Goal: Task Accomplishment & Management: Use online tool/utility

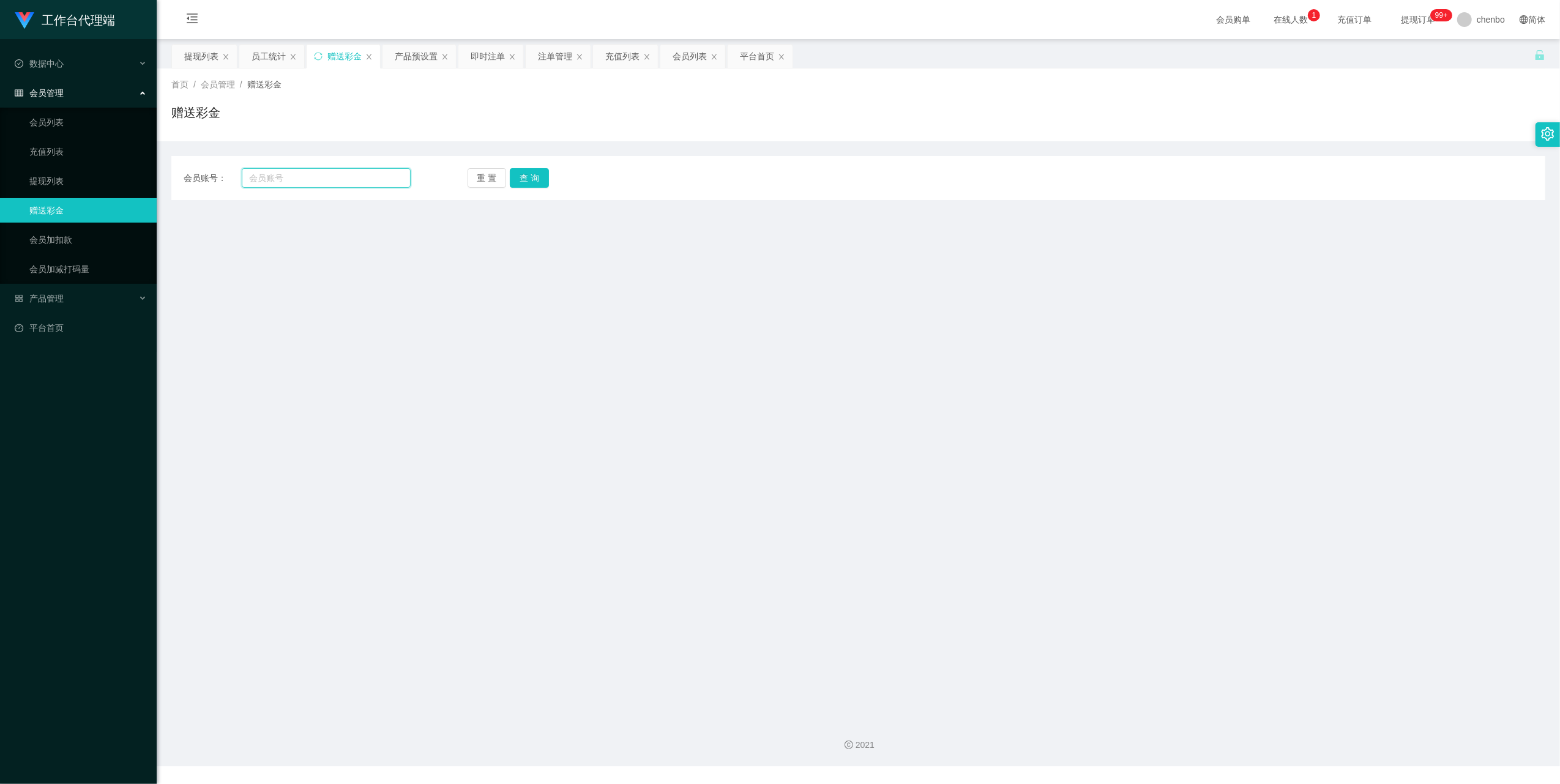
click at [313, 177] on input "text" at bounding box center [326, 178] width 169 height 19
paste input "katherine1117"
type input "katherine1117"
click at [524, 173] on button "查 询" at bounding box center [529, 178] width 39 height 19
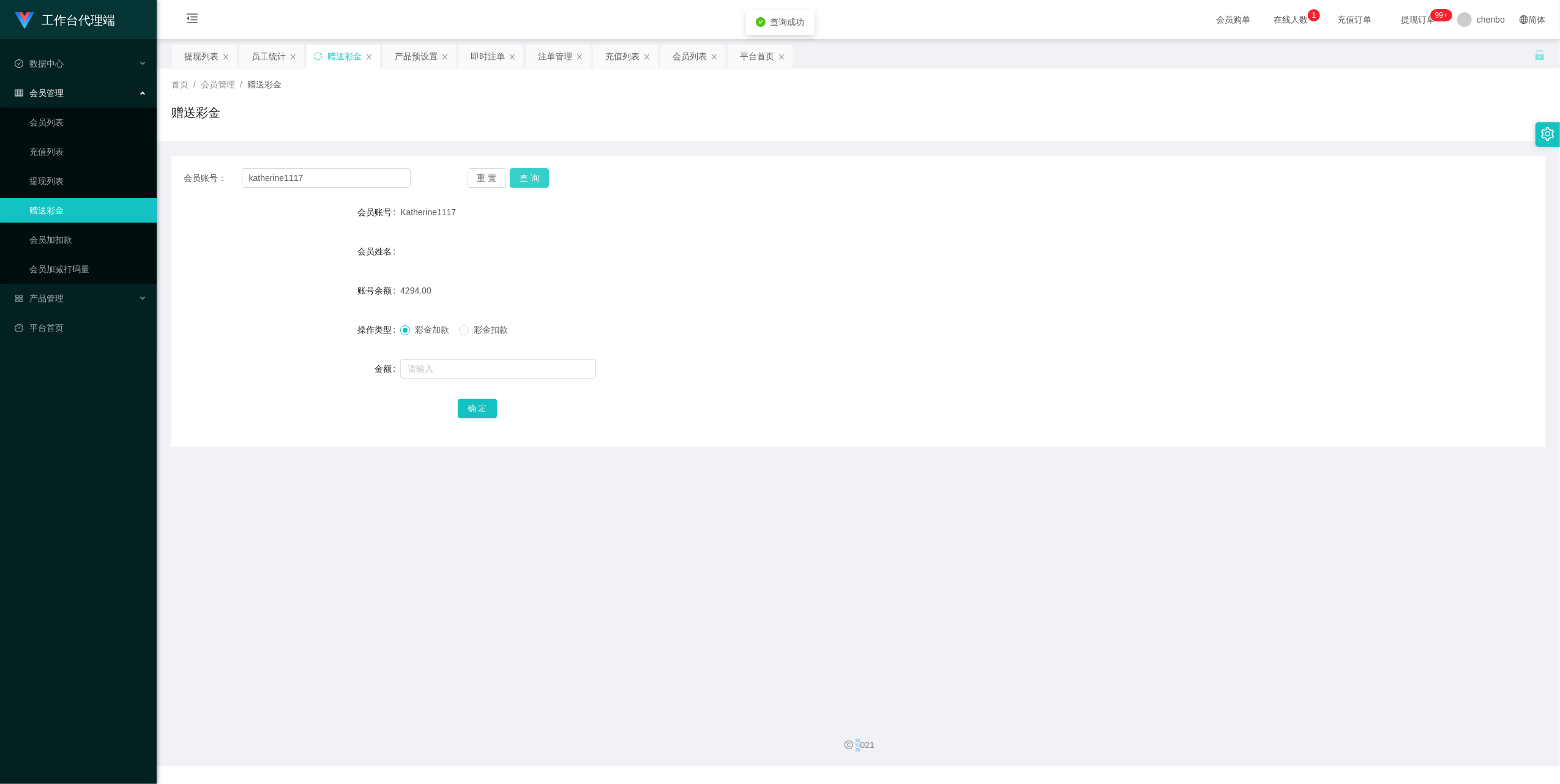
click at [524, 174] on div "重 置 查 询" at bounding box center [582, 178] width 227 height 19
click at [527, 175] on button "查 询" at bounding box center [529, 178] width 39 height 19
click at [517, 272] on form "会员账号 Katherine1117 会员姓名 账号余额 4294.00 操作类型 彩金加款 彩金扣款 金额 确 定" at bounding box center [858, 310] width 1374 height 220
click at [473, 325] on span "彩金扣款" at bounding box center [491, 329] width 44 height 10
click at [455, 370] on input "text" at bounding box center [498, 368] width 196 height 19
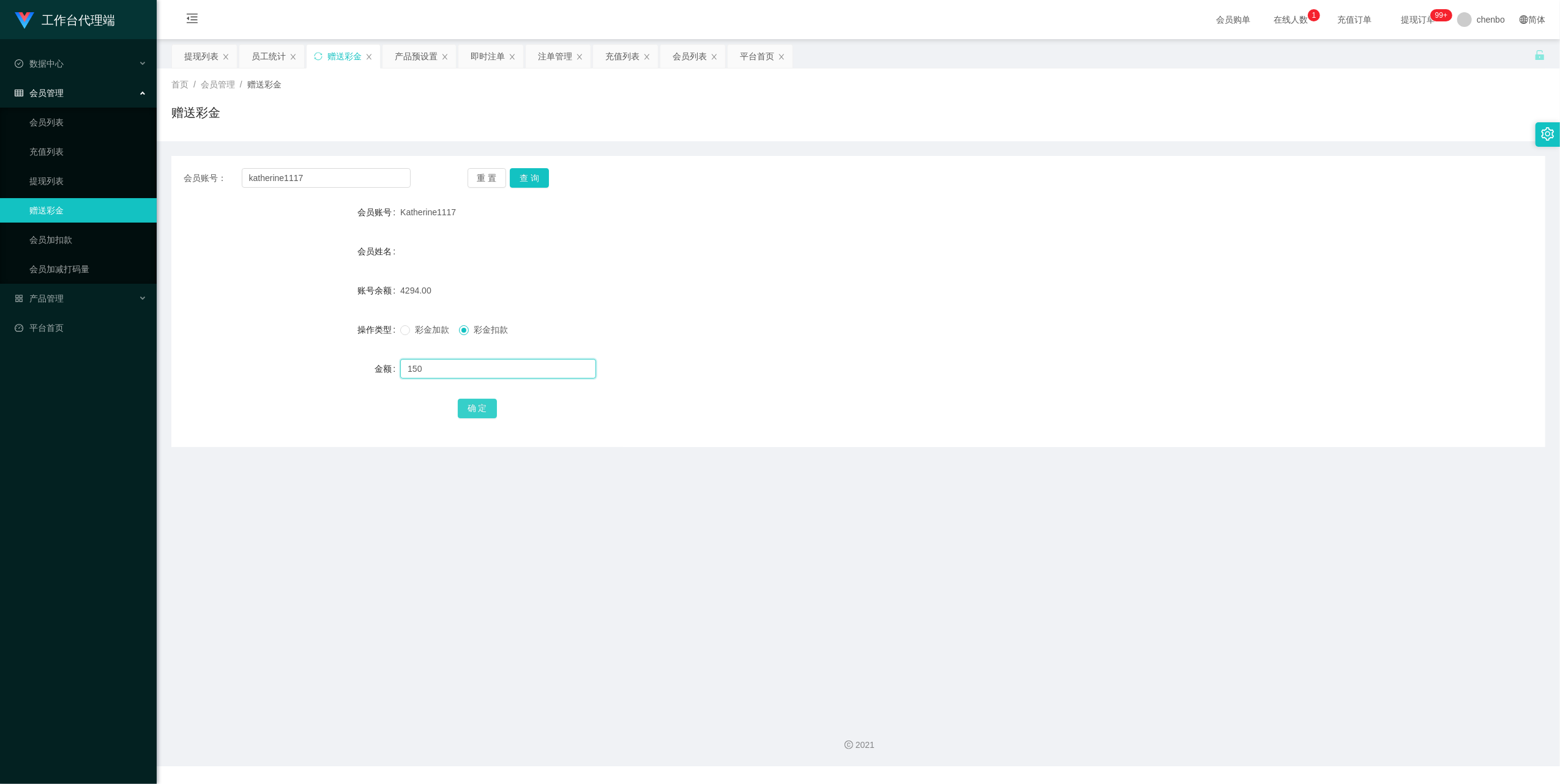
type input "150"
click at [478, 404] on button "确 定" at bounding box center [477, 409] width 39 height 19
drag, startPoint x: 708, startPoint y: 319, endPoint x: 892, endPoint y: 192, distance: 223.6
click at [708, 319] on div "彩金加款 彩金扣款" at bounding box center [801, 329] width 802 height 24
